Goal: Task Accomplishment & Management: Complete application form

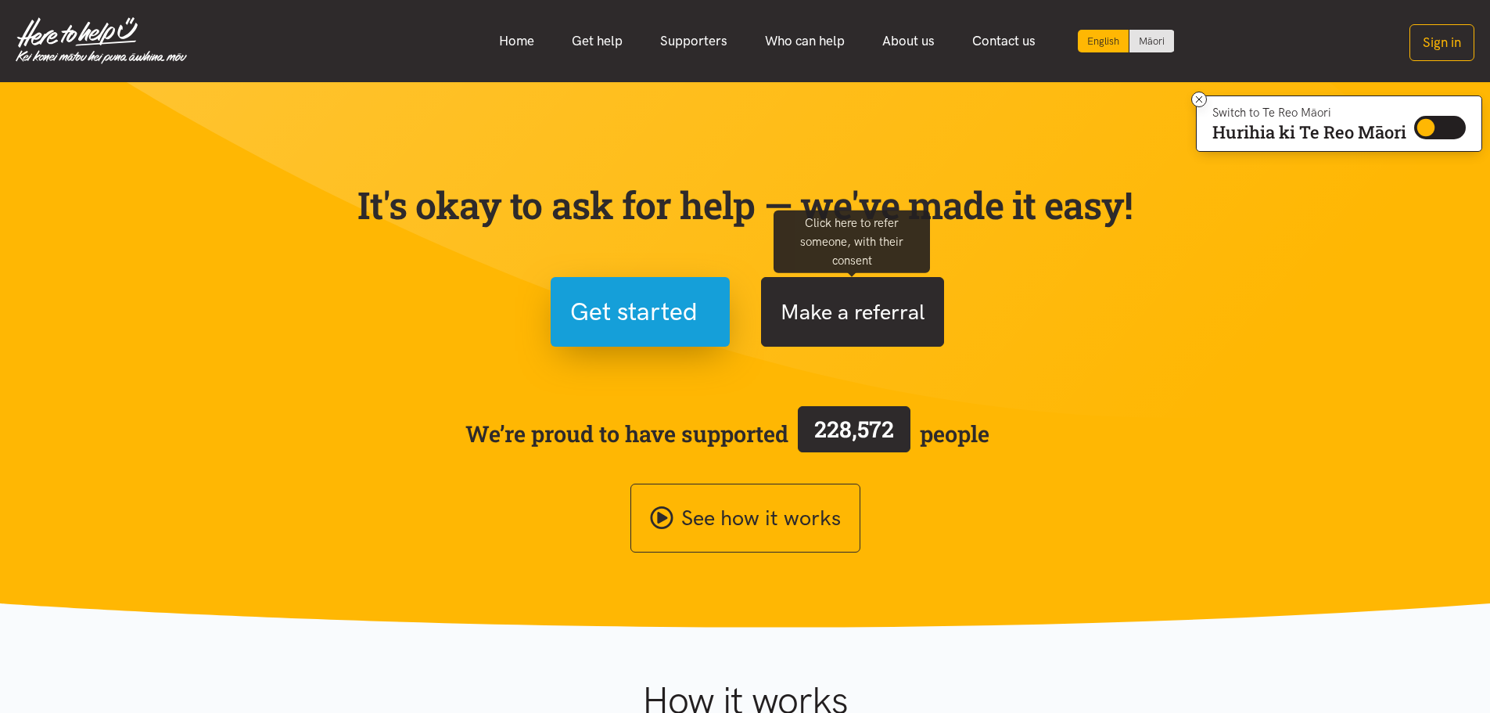
click at [854, 320] on button "Make a referral" at bounding box center [852, 312] width 183 height 70
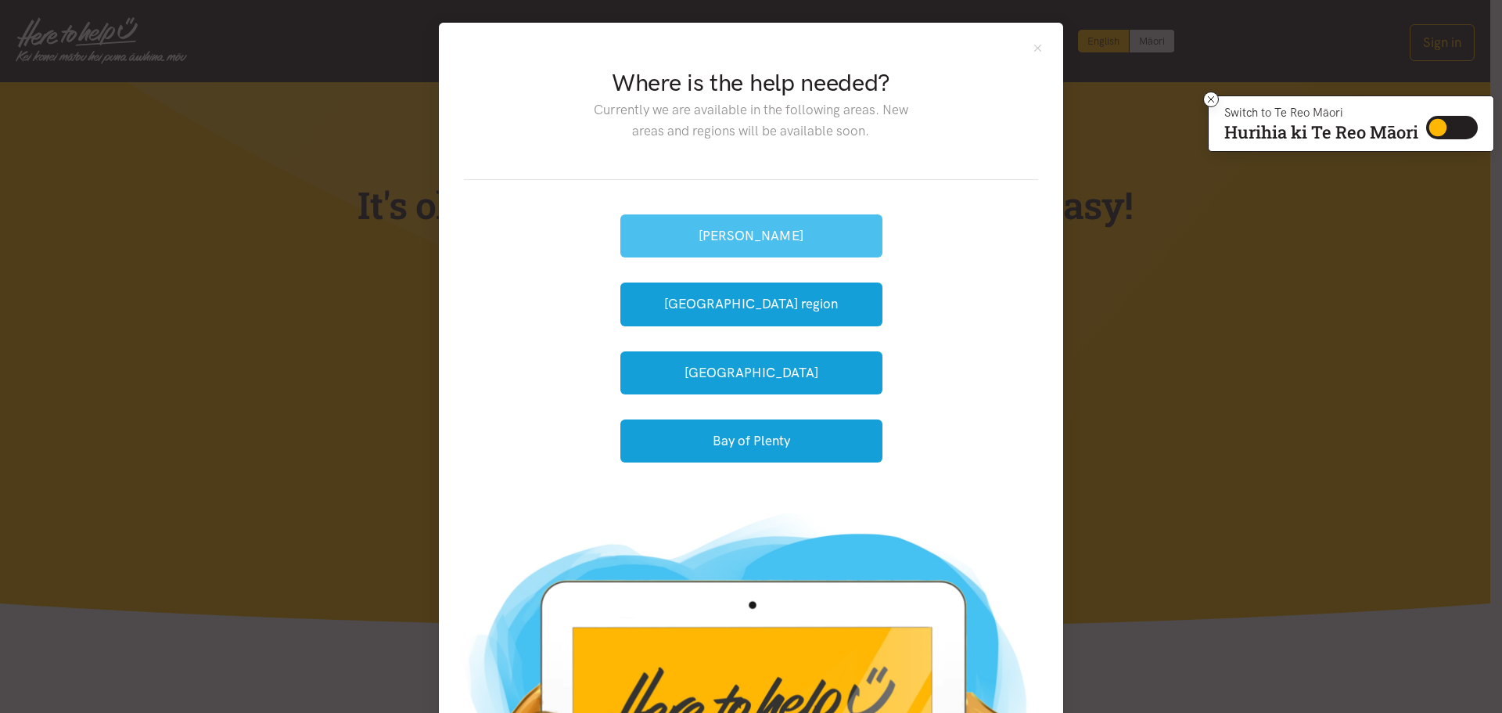
click at [780, 243] on button "[PERSON_NAME]" at bounding box center [751, 235] width 262 height 43
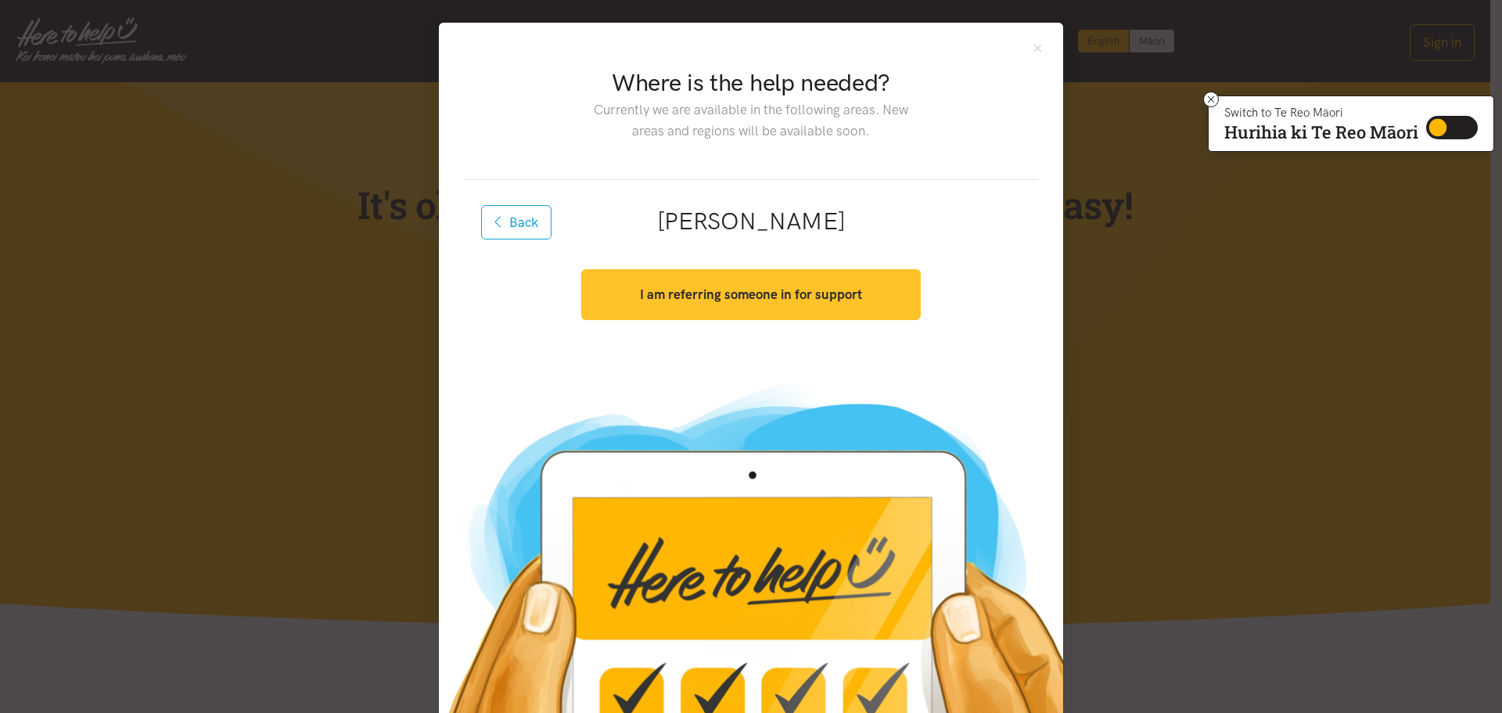
click at [779, 286] on strong "I am referring someone in for support" at bounding box center [751, 294] width 222 height 16
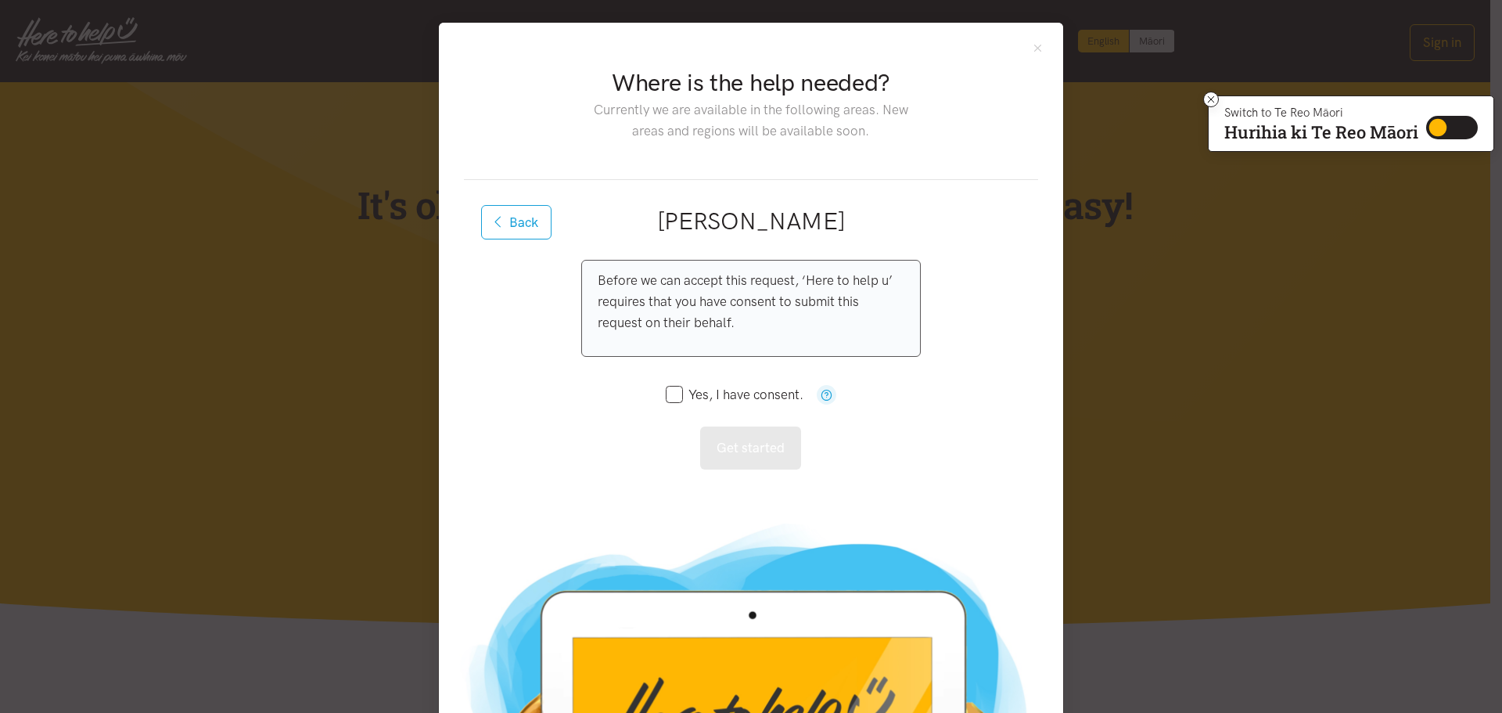
click at [669, 398] on input "Yes, I have consent." at bounding box center [735, 394] width 138 height 13
checkbox input "true"
click at [740, 458] on button "Get started" at bounding box center [750, 447] width 101 height 43
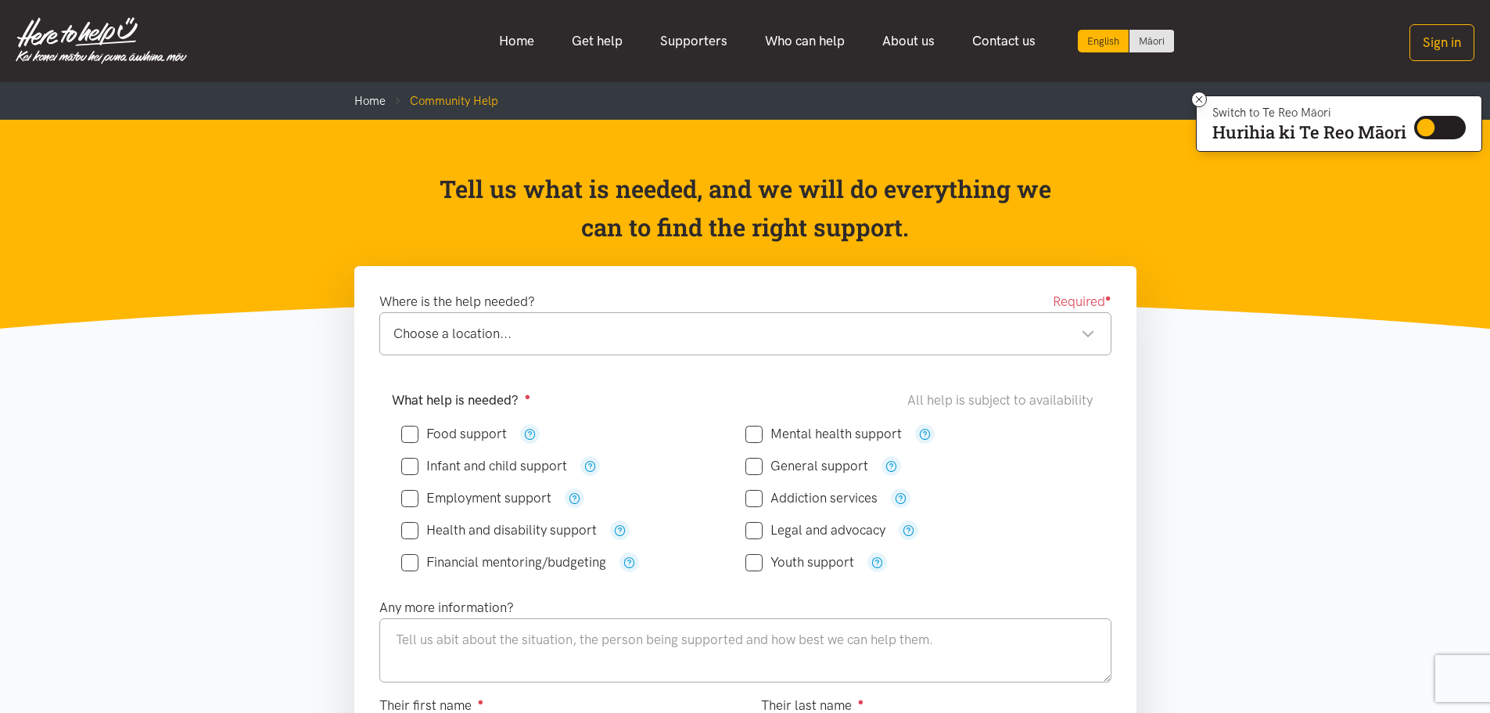
click at [793, 332] on div "Choose a location..." at bounding box center [745, 333] width 702 height 21
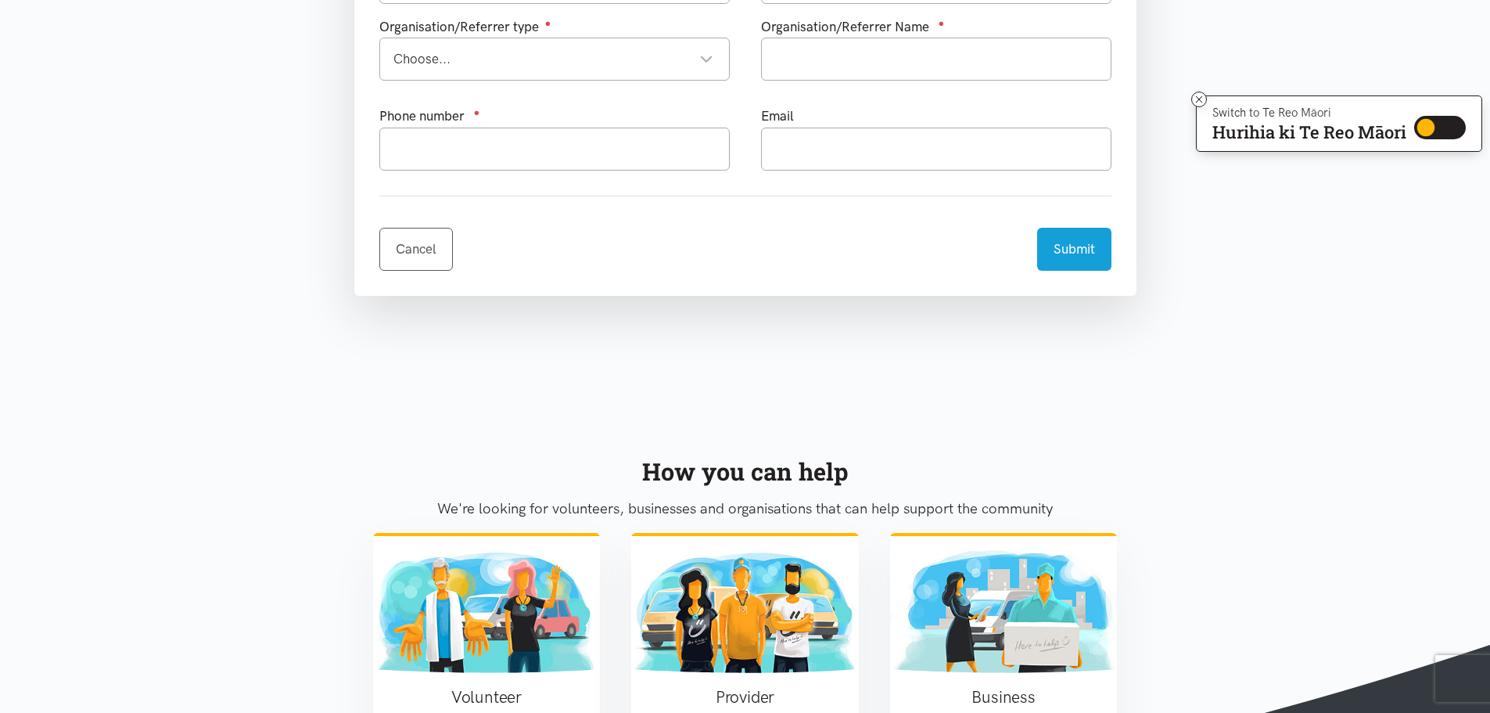
scroll to position [939, 0]
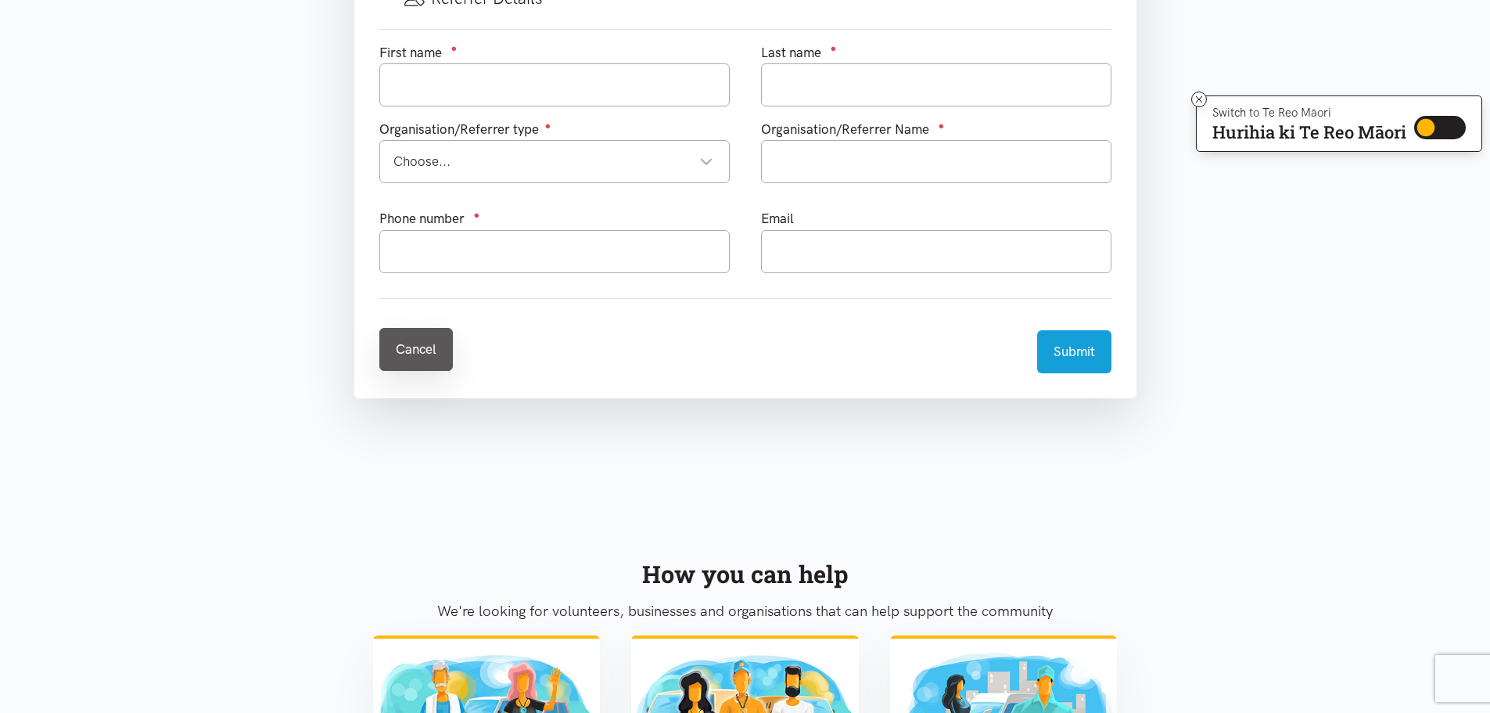
click at [419, 351] on link "Cancel" at bounding box center [416, 349] width 74 height 43
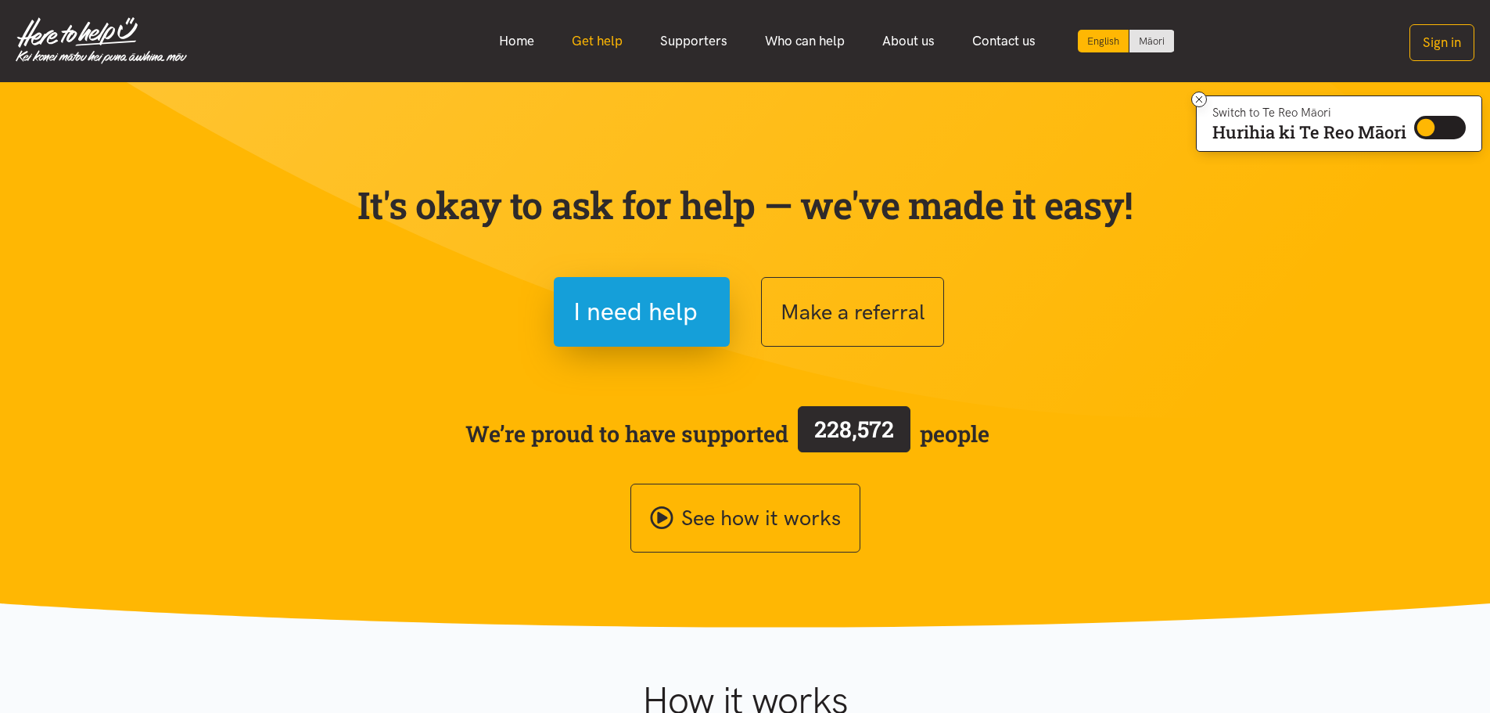
click at [613, 30] on link "Get help" at bounding box center [597, 41] width 88 height 34
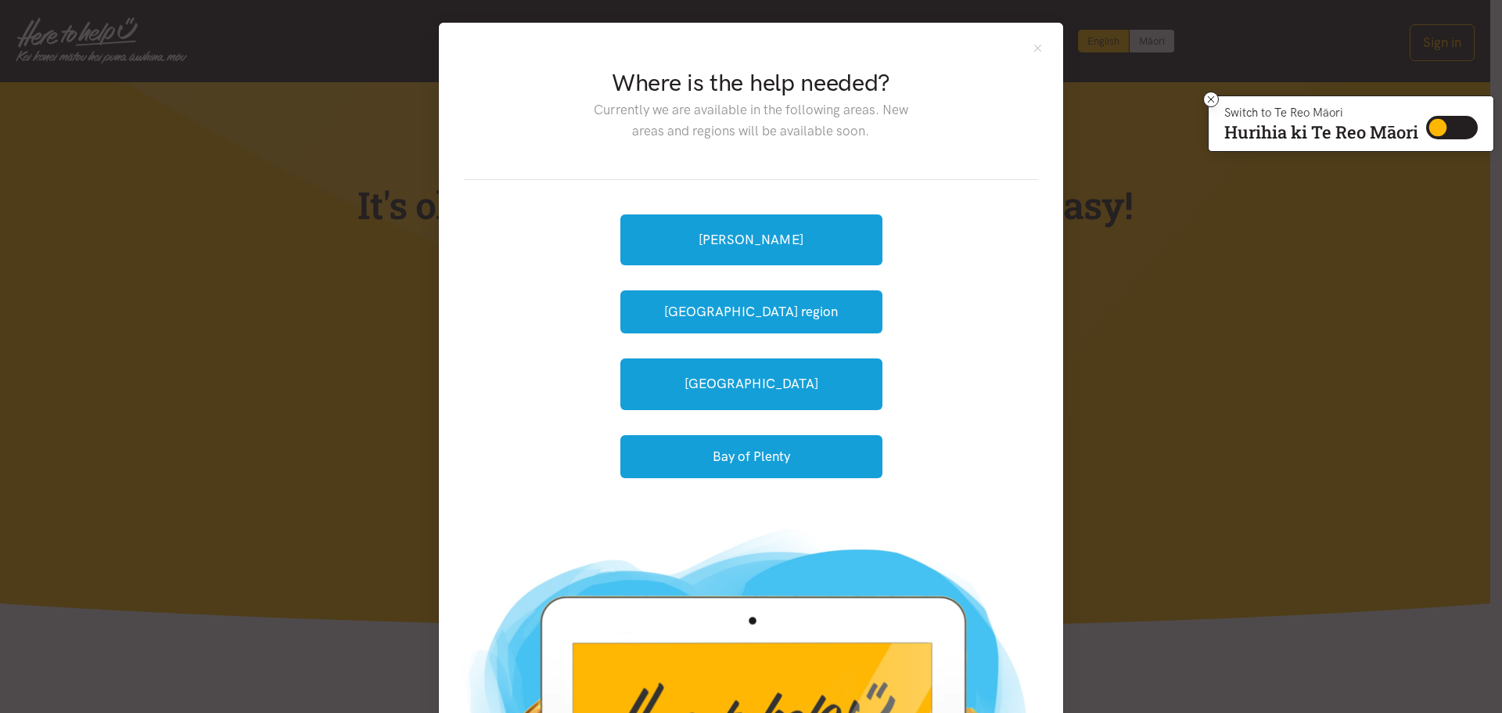
click at [255, 160] on div "Where is the help needed? Currently we are available in the following areas. Ne…" at bounding box center [751, 356] width 1502 height 713
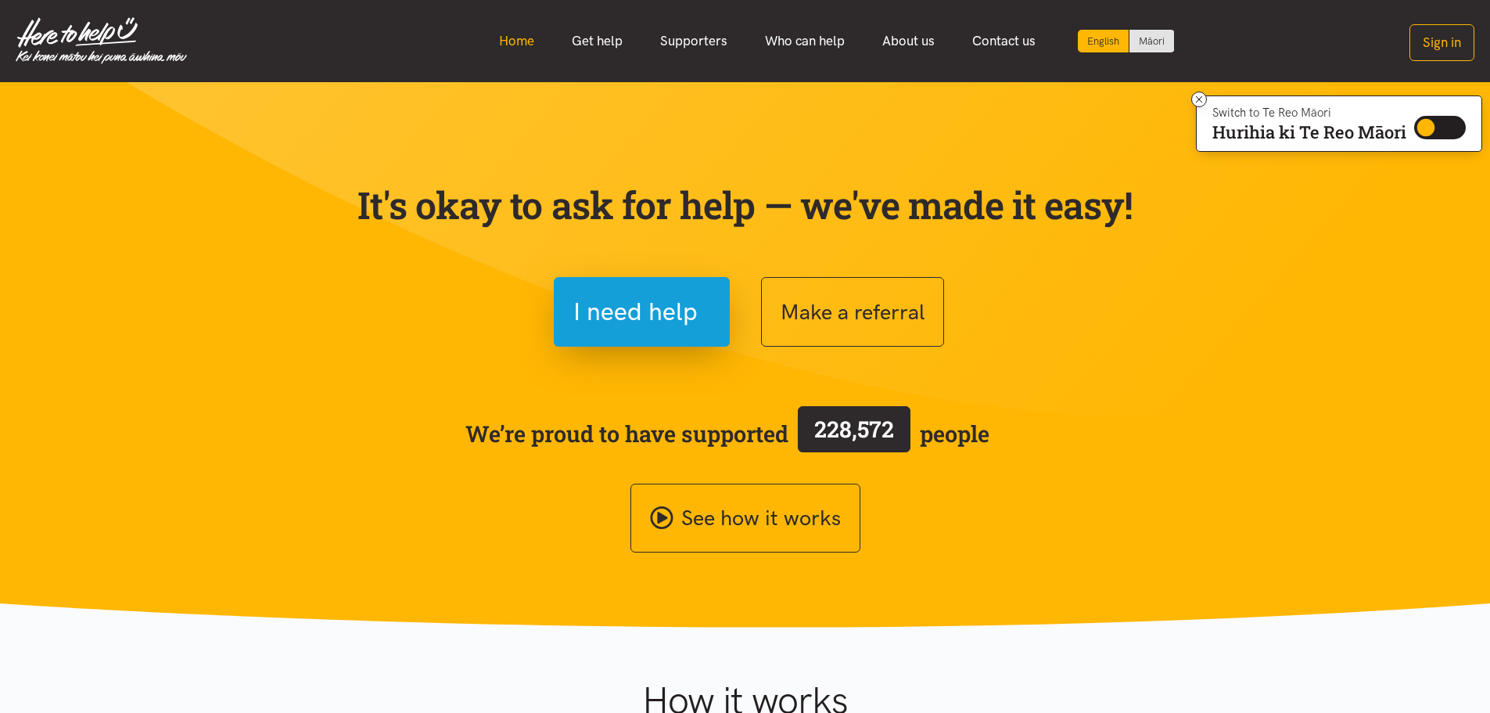
click at [512, 47] on link "Home" at bounding box center [516, 41] width 73 height 34
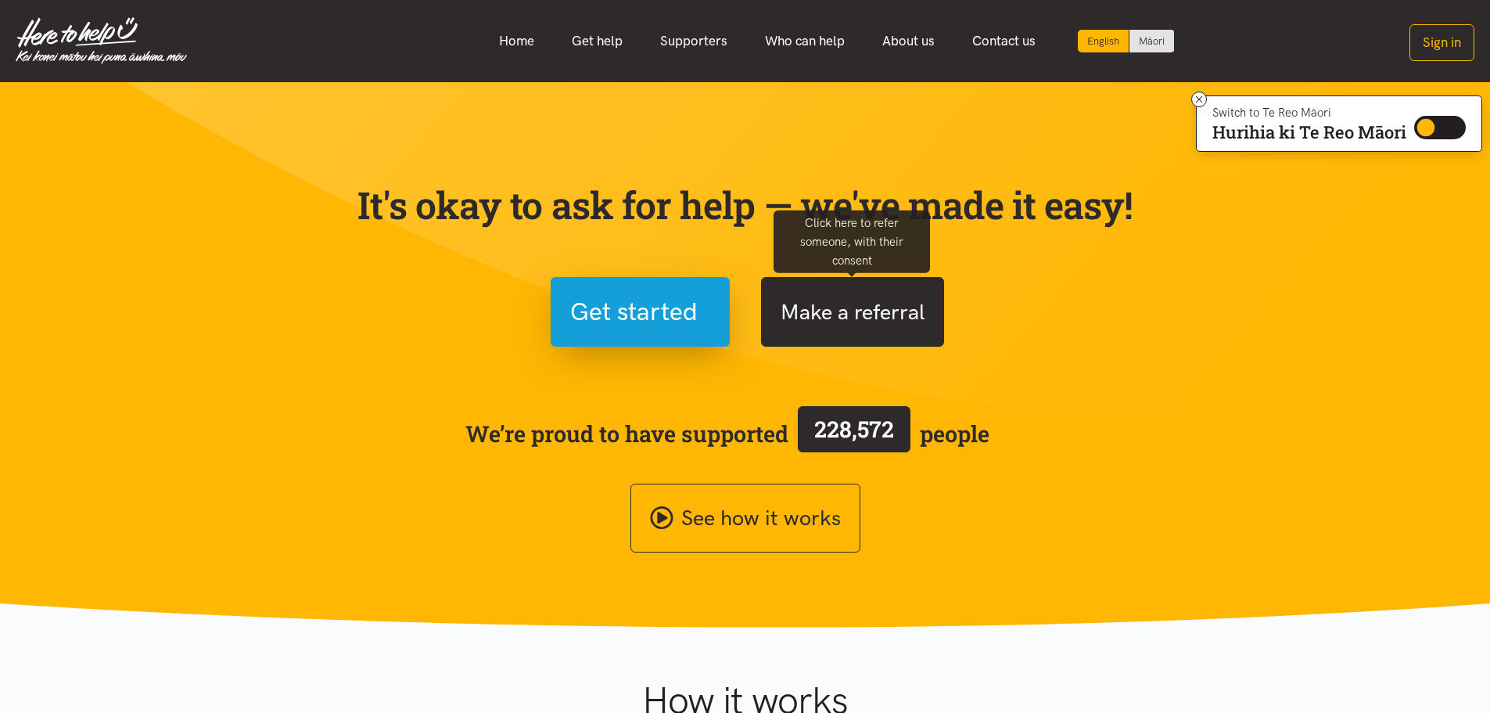
click at [901, 304] on button "Make a referral" at bounding box center [852, 312] width 183 height 70
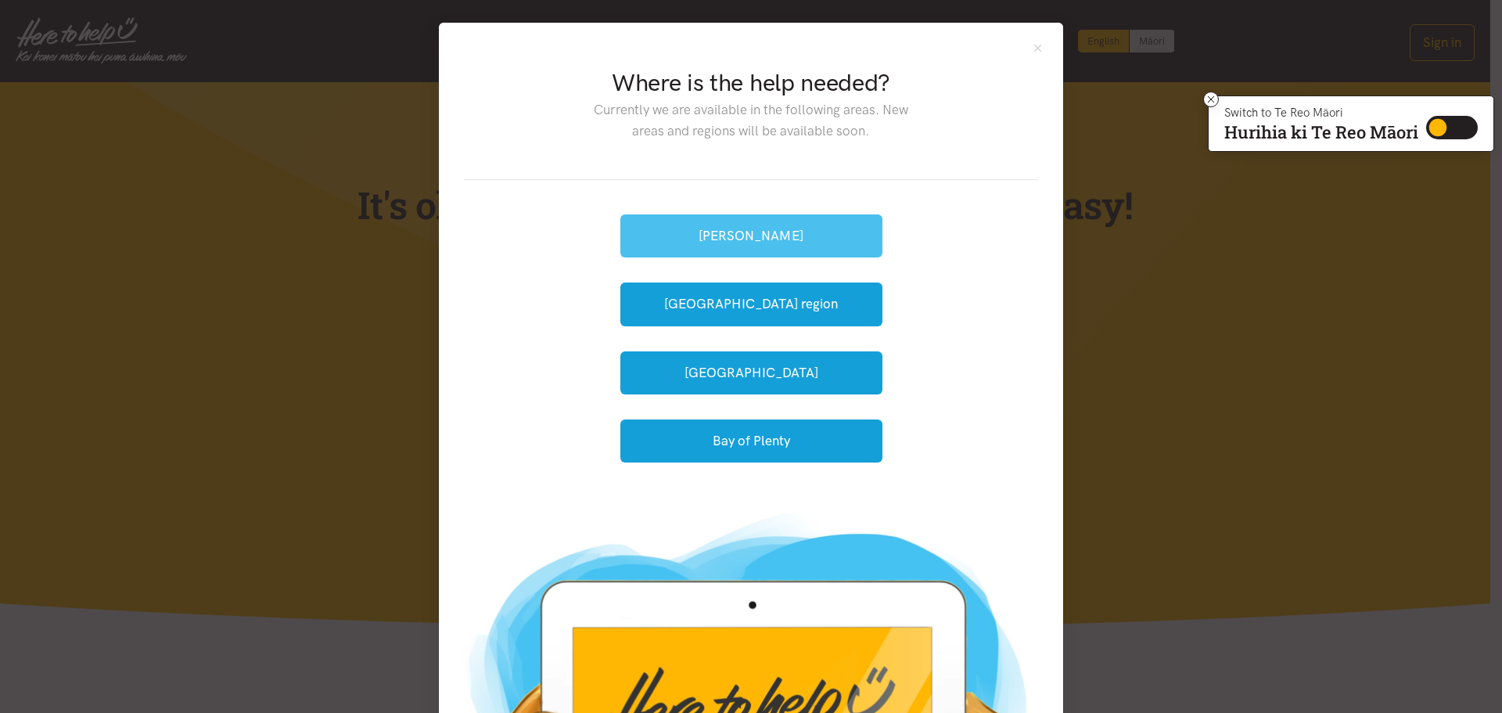
click at [838, 232] on button "[PERSON_NAME]" at bounding box center [751, 235] width 262 height 43
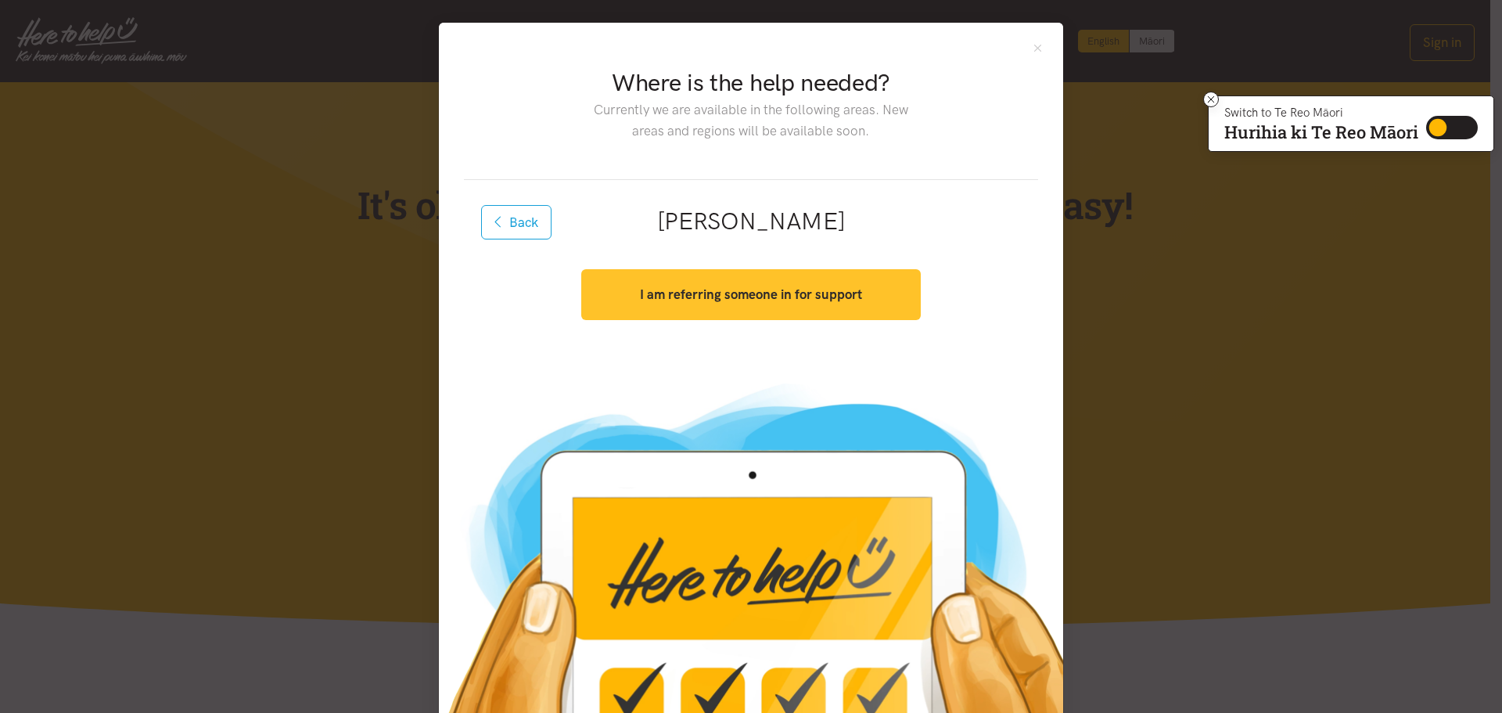
click at [792, 275] on button "I am referring someone in for support" at bounding box center [750, 294] width 339 height 51
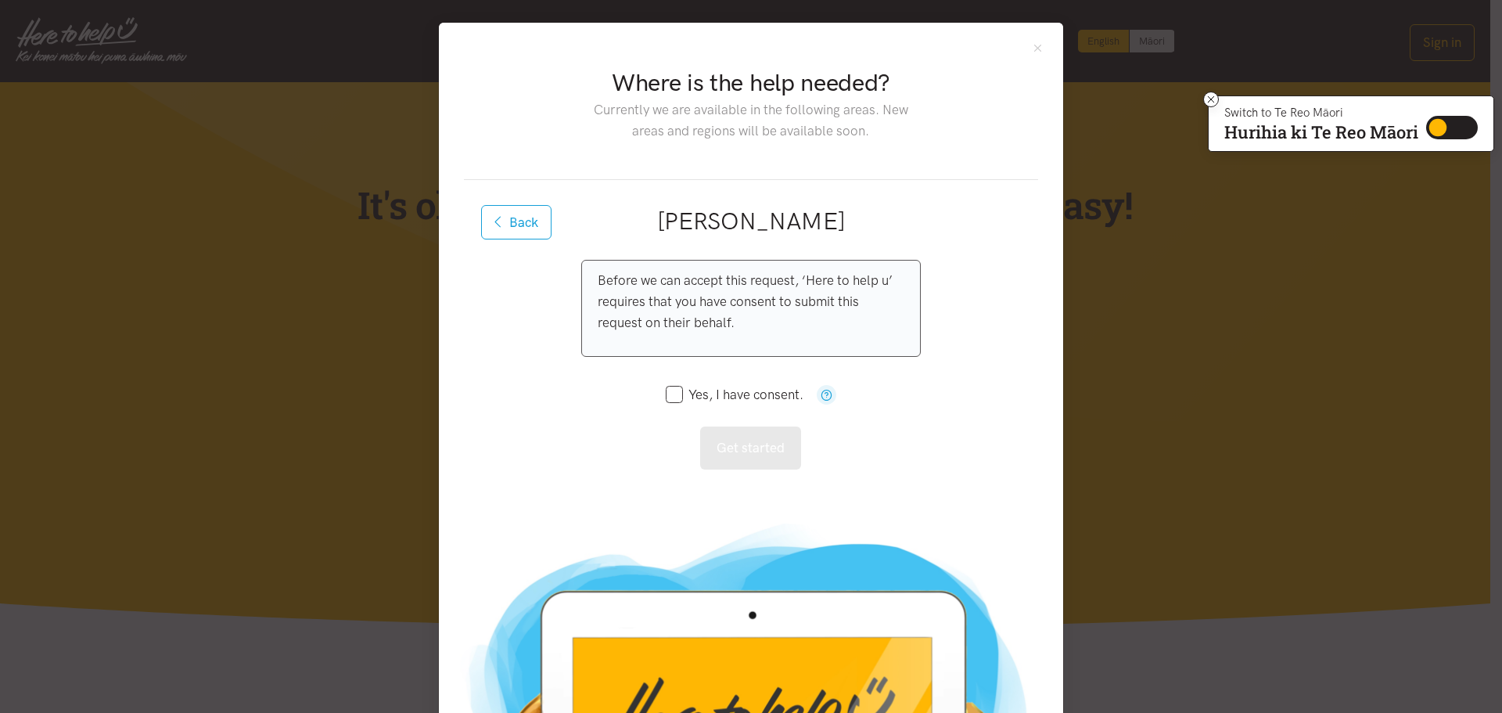
drag, startPoint x: 665, startPoint y: 394, endPoint x: 689, endPoint y: 405, distance: 26.6
click at [666, 396] on input "Yes, I have consent." at bounding box center [735, 394] width 138 height 13
checkbox input "true"
click at [730, 437] on button "Get started" at bounding box center [750, 447] width 101 height 43
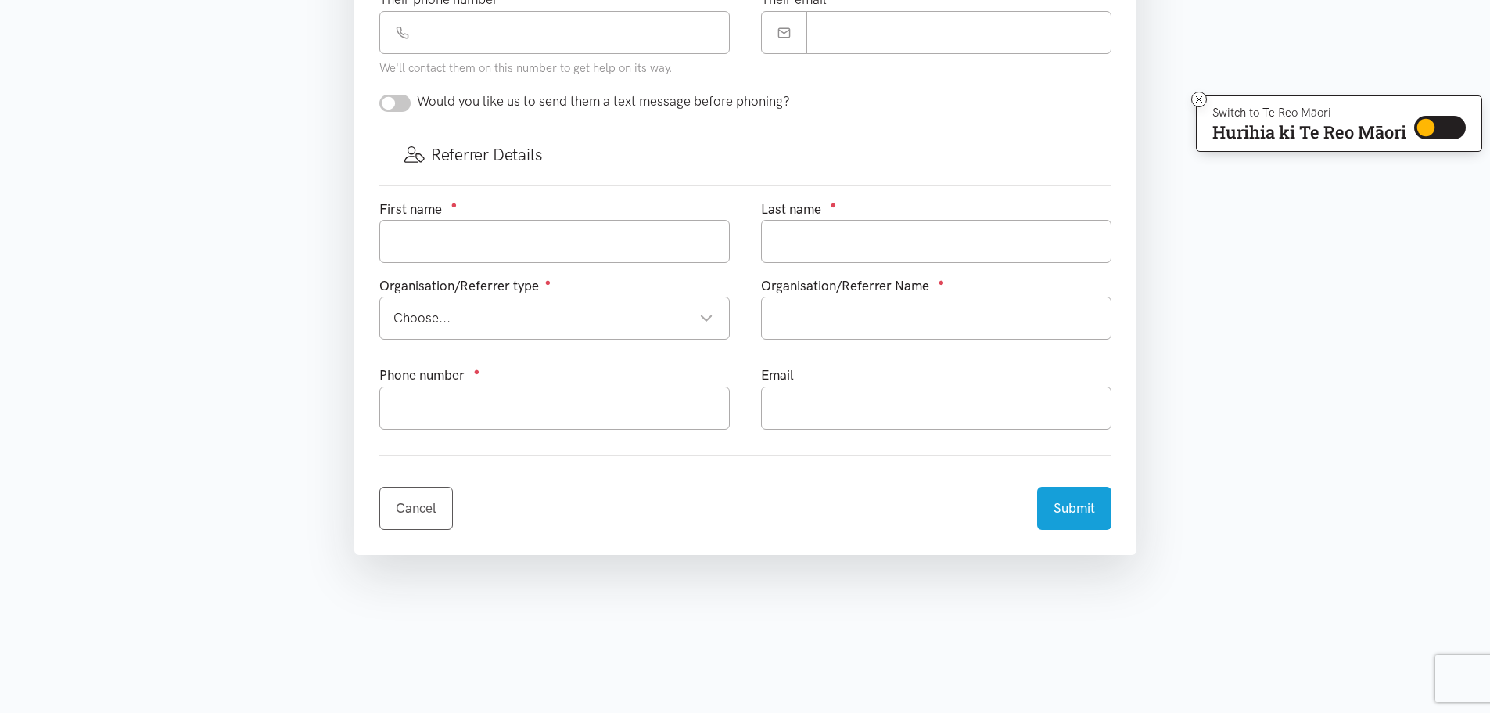
scroll to position [861, 0]
